Goal: Task Accomplishment & Management: Manage account settings

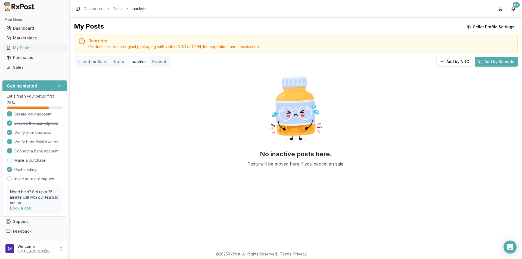
click at [29, 48] on div "My Posts" at bounding box center [35, 47] width 56 height 5
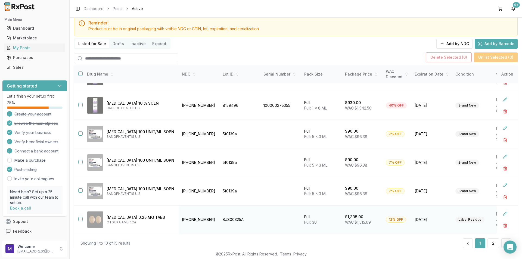
scroll to position [35, 0]
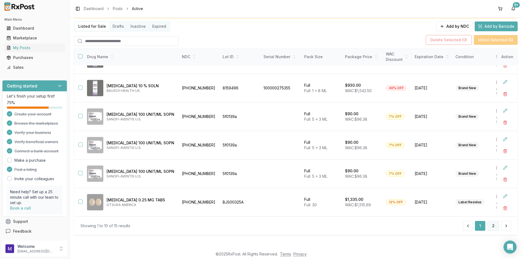
click at [488, 224] on button "2" at bounding box center [493, 226] width 12 height 10
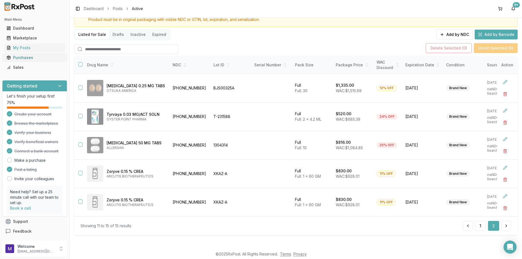
scroll to position [29, 0]
click at [81, 142] on button "button" at bounding box center [80, 144] width 4 height 4
click at [80, 173] on button "button" at bounding box center [80, 173] width 4 height 4
click at [82, 200] on button "button" at bounding box center [80, 202] width 4 height 4
click at [466, 44] on button "Delete Selected ( 3 )" at bounding box center [449, 48] width 46 height 10
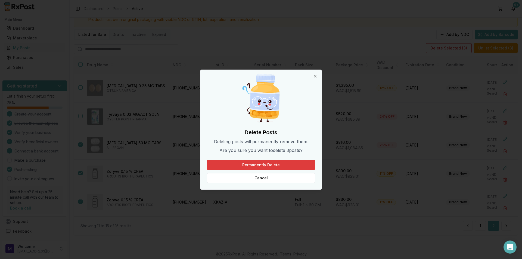
click at [278, 165] on button "Permanently Delete" at bounding box center [261, 165] width 108 height 10
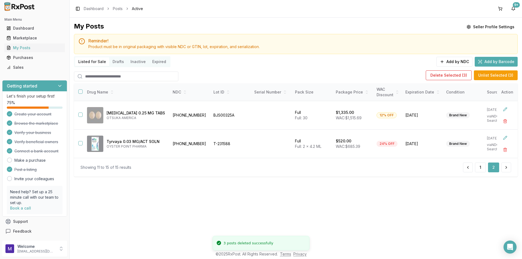
click at [487, 172] on div "1 2" at bounding box center [487, 168] width 48 height 10
click at [476, 170] on button "1" at bounding box center [480, 168] width 11 height 10
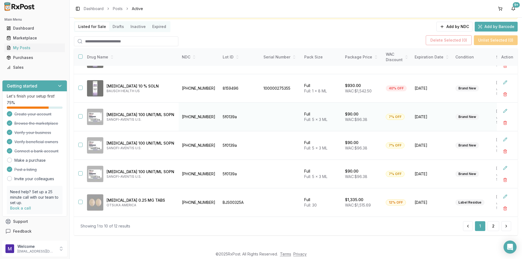
scroll to position [35, 0]
